Goal: Task Accomplishment & Management: Manage account settings

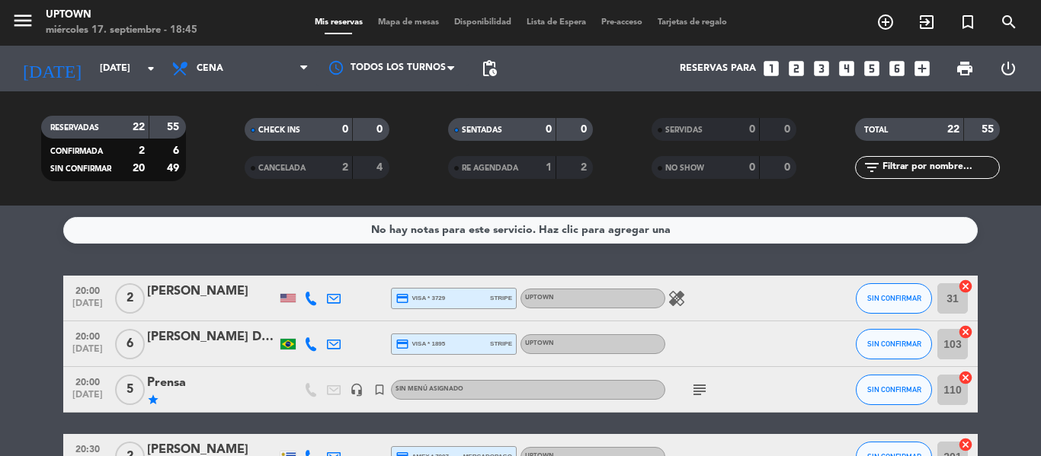
scroll to position [51, 0]
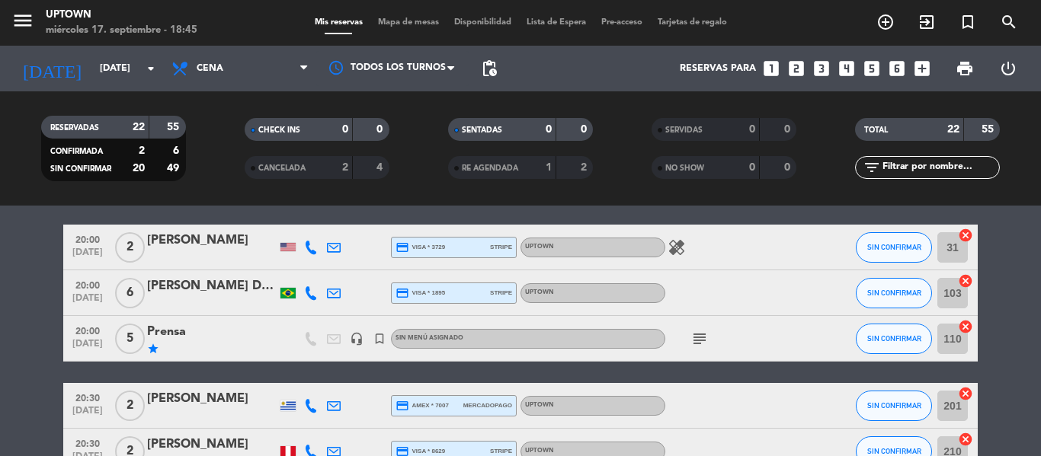
click at [686, 255] on div "healing" at bounding box center [733, 247] width 137 height 45
click at [673, 248] on icon "healing" at bounding box center [676, 247] width 18 height 18
click at [685, 245] on icon "healing" at bounding box center [676, 247] width 18 height 18
click at [701, 345] on icon "subject" at bounding box center [699, 339] width 18 height 18
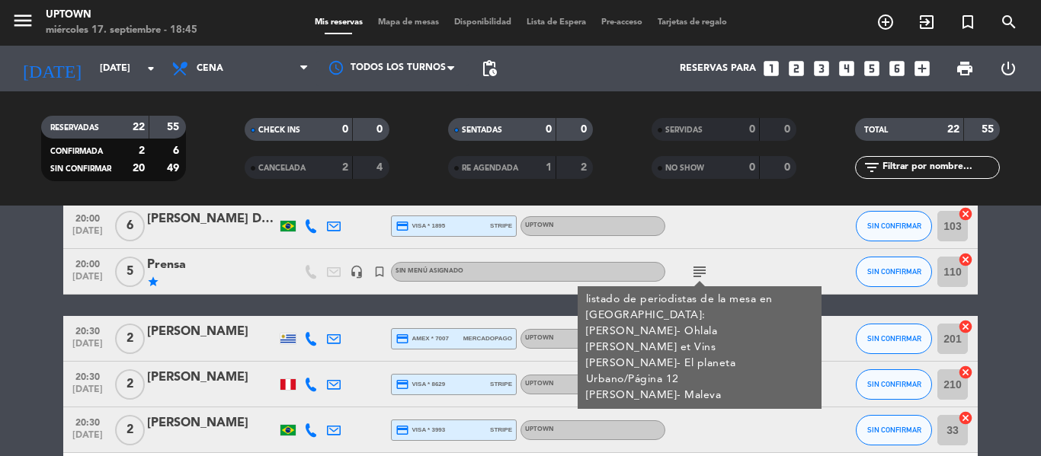
scroll to position [101, 0]
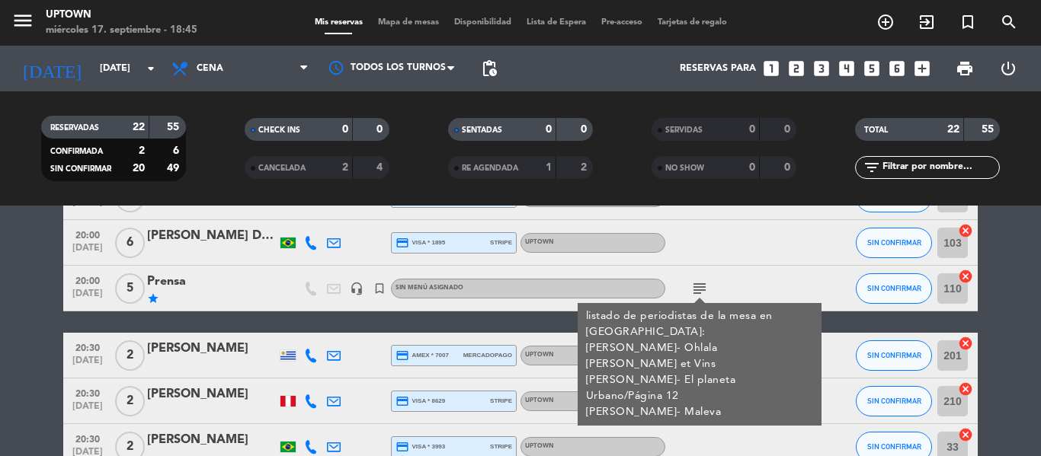
click at [799, 263] on div at bounding box center [733, 242] width 137 height 45
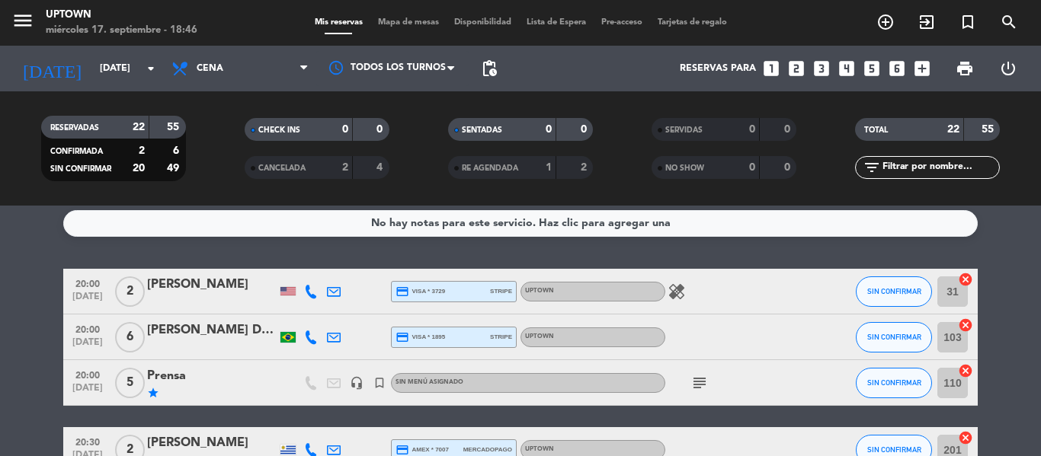
scroll to position [0, 0]
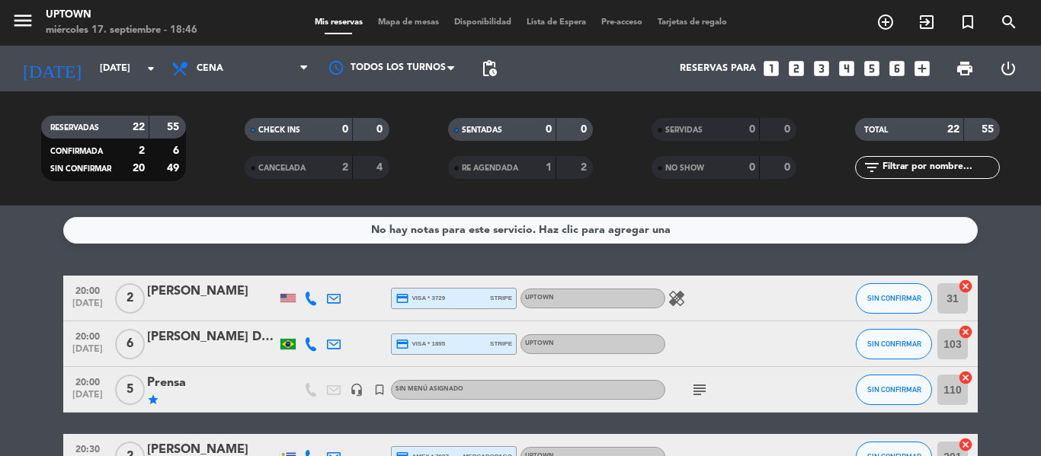
click at [382, 260] on div "No hay notas para este servicio. Haz clic para agregar una 20:00 [DATE] 2 [PERS…" at bounding box center [520, 331] width 1041 height 251
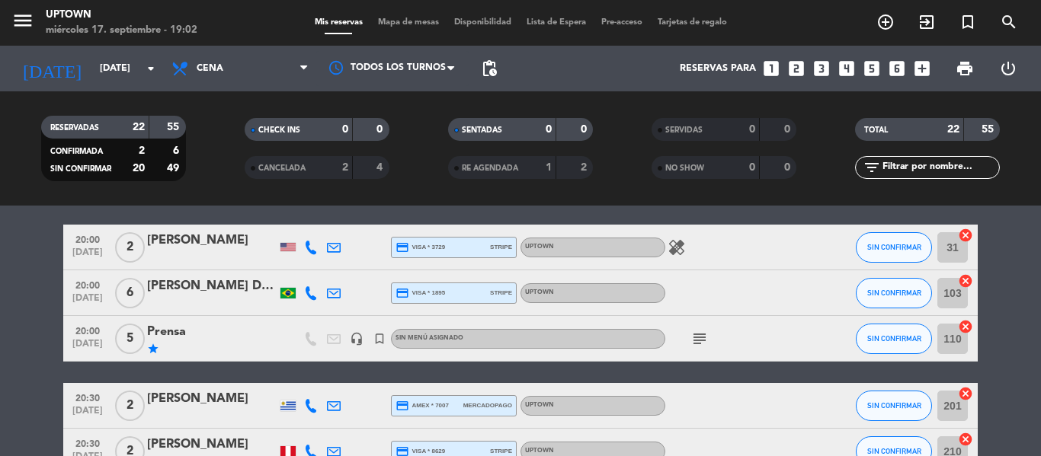
click at [801, 323] on div "subject" at bounding box center [733, 338] width 137 height 45
drag, startPoint x: 686, startPoint y: 347, endPoint x: 695, endPoint y: 343, distance: 10.9
click at [687, 347] on div "subject" at bounding box center [733, 338] width 137 height 45
click at [695, 343] on icon "subject" at bounding box center [699, 339] width 18 height 18
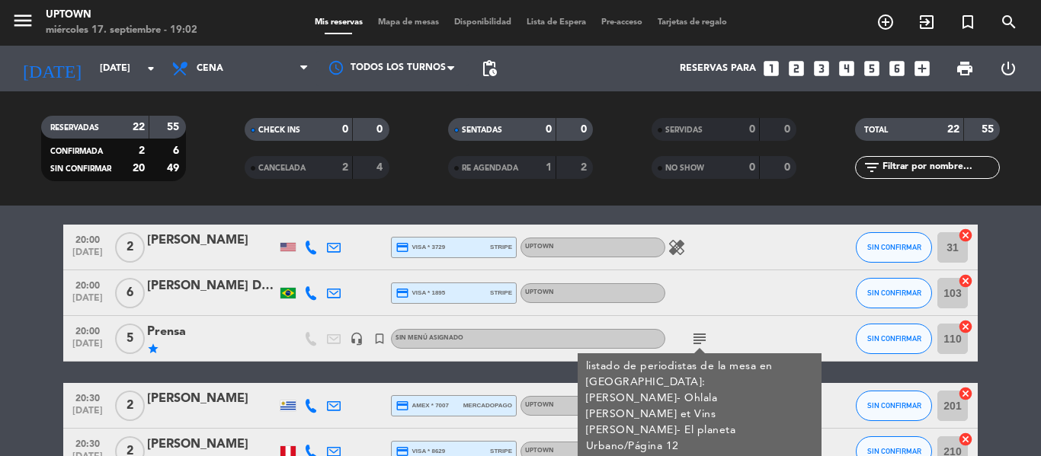
drag, startPoint x: 701, startPoint y: 339, endPoint x: 703, endPoint y: 329, distance: 10.2
click at [704, 332] on icon "subject" at bounding box center [699, 339] width 18 height 18
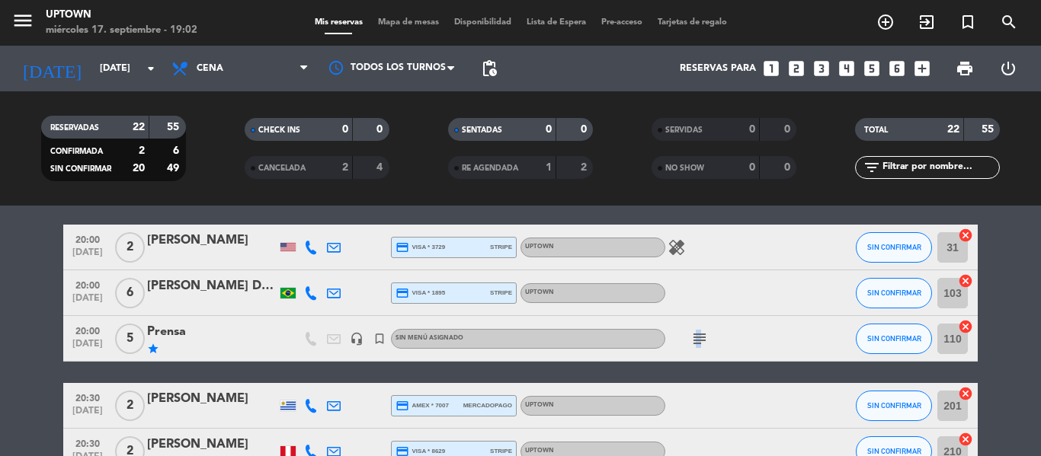
click at [694, 331] on icon "subject" at bounding box center [699, 339] width 18 height 18
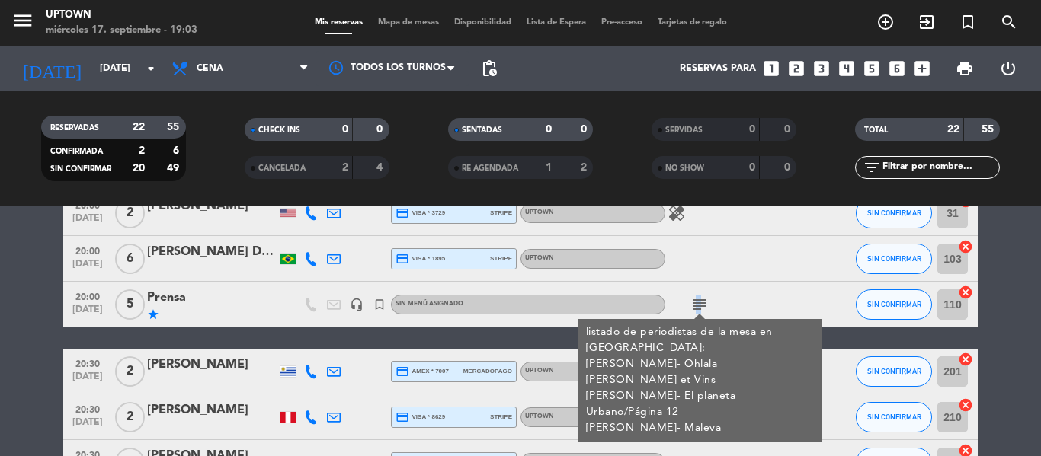
scroll to position [152, 0]
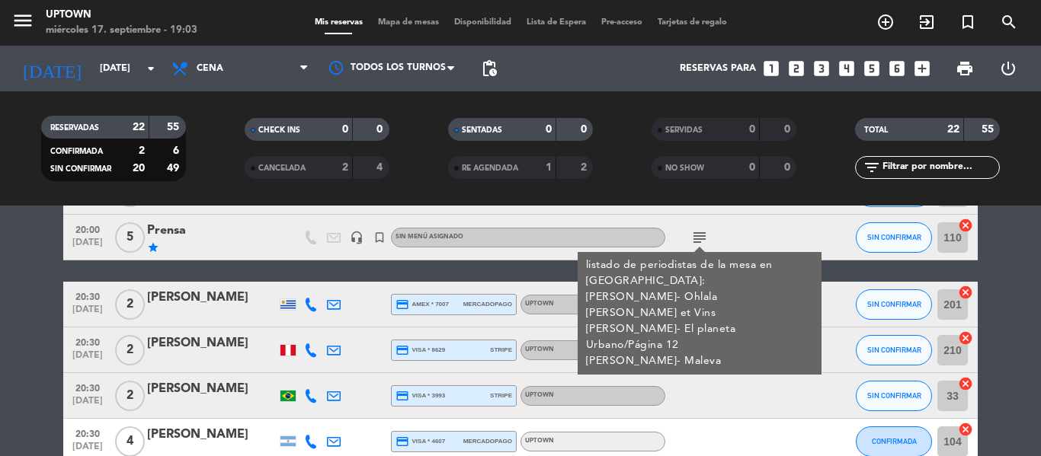
click at [737, 219] on div "subject listado de periodistas de la mesa en [GEOGRAPHIC_DATA]: [PERSON_NAME]- …" at bounding box center [733, 237] width 137 height 45
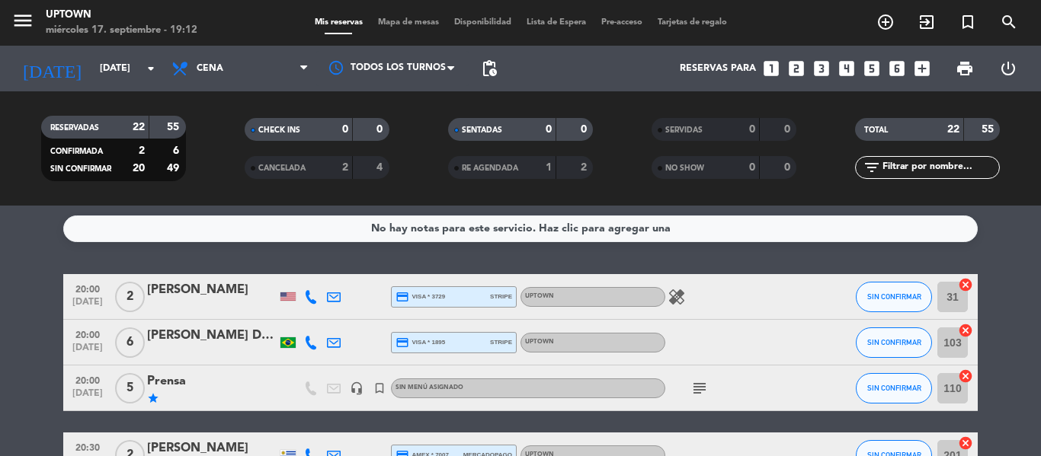
scroll to position [0, 0]
